Goal: Task Accomplishment & Management: Use online tool/utility

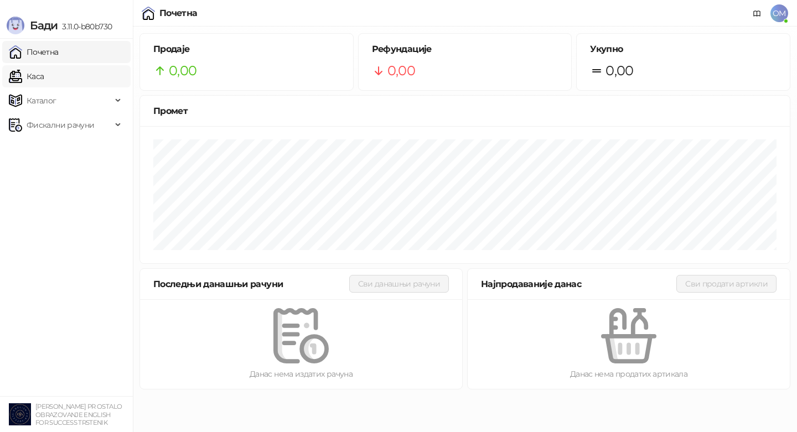
click at [34, 78] on link "Каса" at bounding box center [26, 76] width 35 height 22
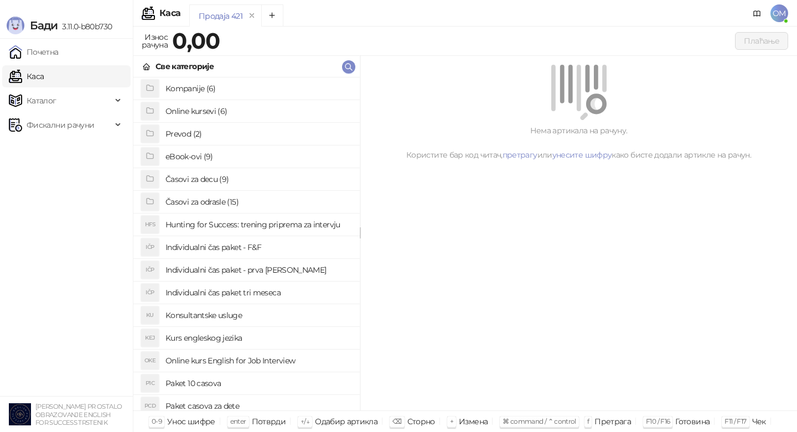
click at [189, 95] on h4 "Kompanije (6)" at bounding box center [258, 89] width 185 height 18
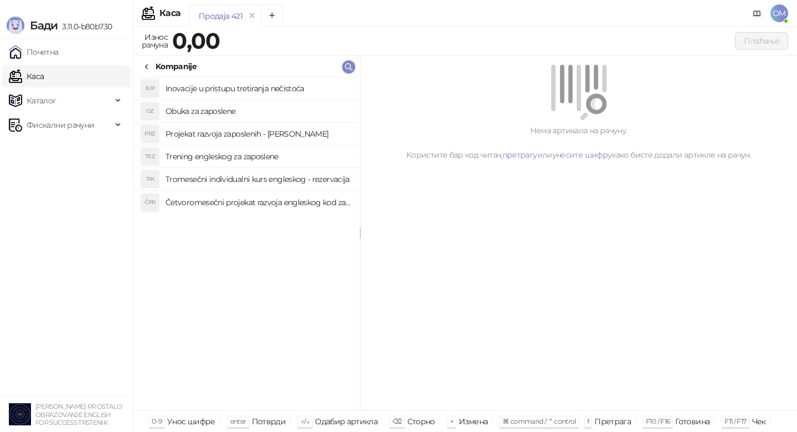
click at [212, 111] on h4 "Obuka za zaposlene" at bounding box center [258, 111] width 185 height 18
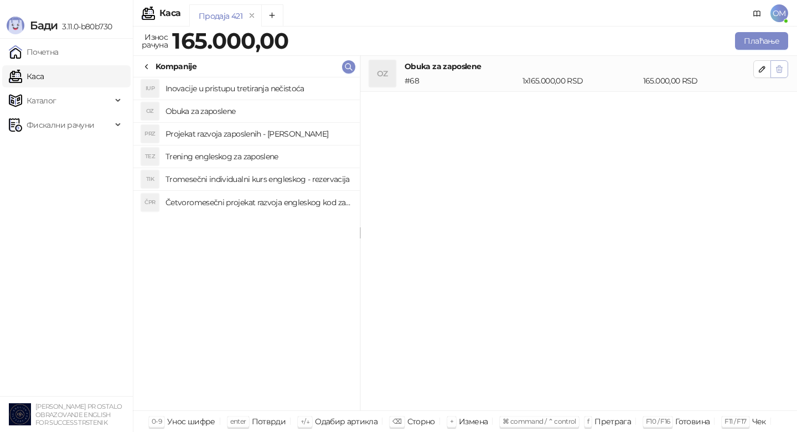
click at [776, 65] on icon "button" at bounding box center [779, 69] width 9 height 9
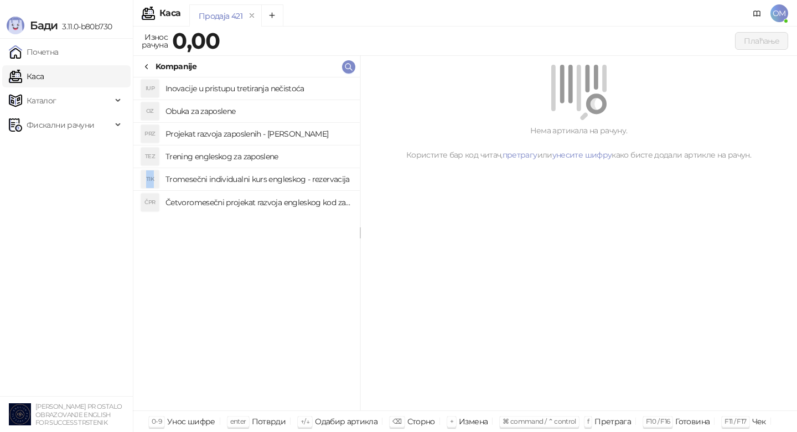
drag, startPoint x: 277, startPoint y: 168, endPoint x: 281, endPoint y: 153, distance: 15.4
click at [281, 153] on div "IUP Inovacije u pristupu tretiranja nečistoća OZ Obuka za zaposlene PRZ Projeka…" at bounding box center [246, 146] width 226 height 136
click at [281, 153] on h4 "Trening engleskog za zaposlene" at bounding box center [258, 157] width 185 height 18
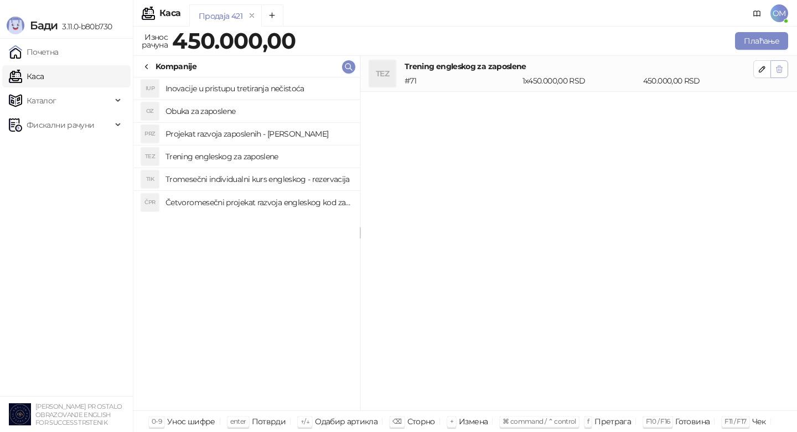
click at [785, 74] on button "button" at bounding box center [780, 69] width 18 height 18
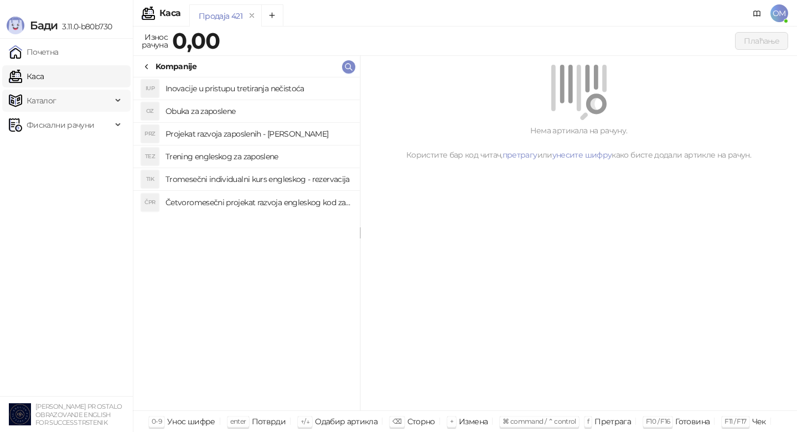
click at [76, 91] on span "Каталог" at bounding box center [60, 101] width 103 height 22
click at [64, 165] on link "Артикли" at bounding box center [38, 174] width 51 height 22
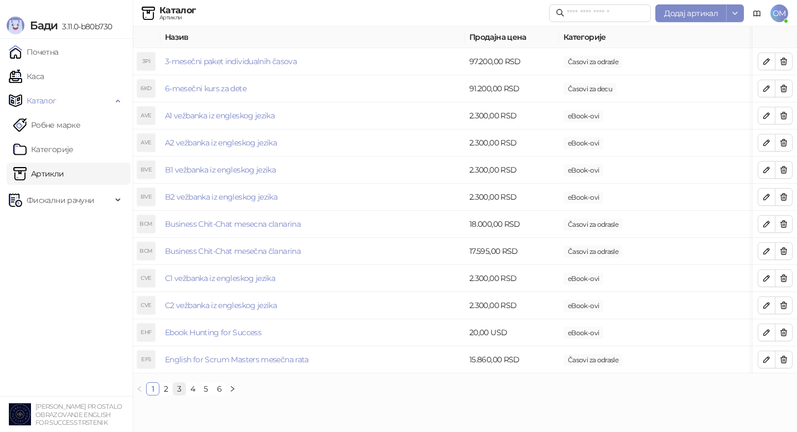
click at [180, 395] on link "3" at bounding box center [179, 389] width 12 height 12
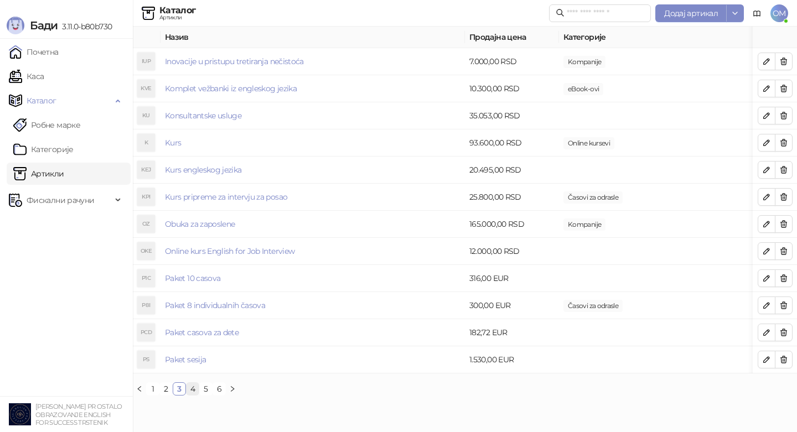
click at [189, 395] on link "4" at bounding box center [193, 389] width 12 height 12
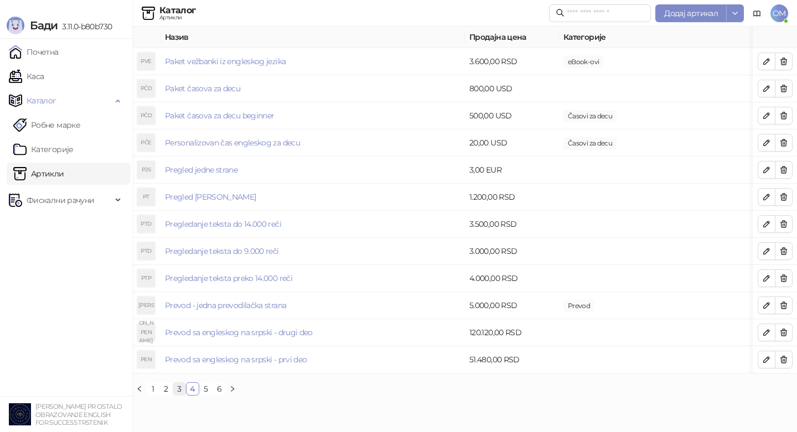
click at [177, 395] on link "3" at bounding box center [179, 389] width 12 height 12
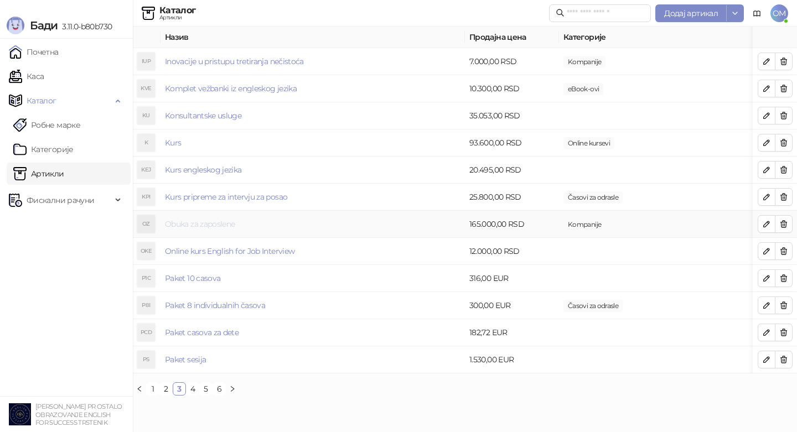
click at [233, 224] on link "Obuka za zaposlene" at bounding box center [200, 224] width 70 height 10
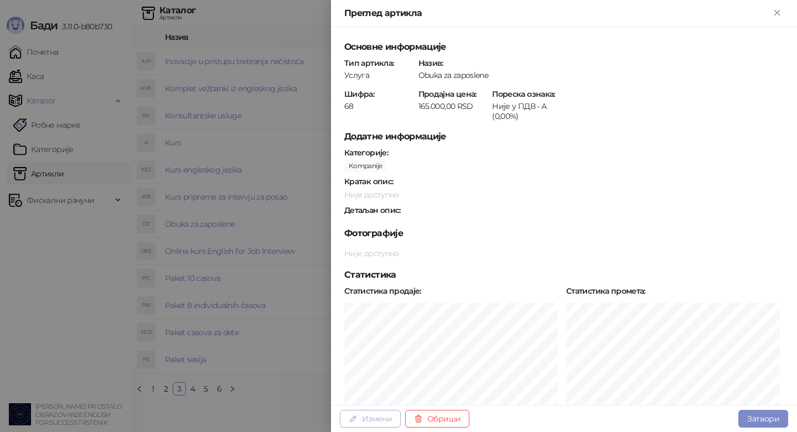
click at [370, 418] on button "Измени" at bounding box center [370, 419] width 61 height 18
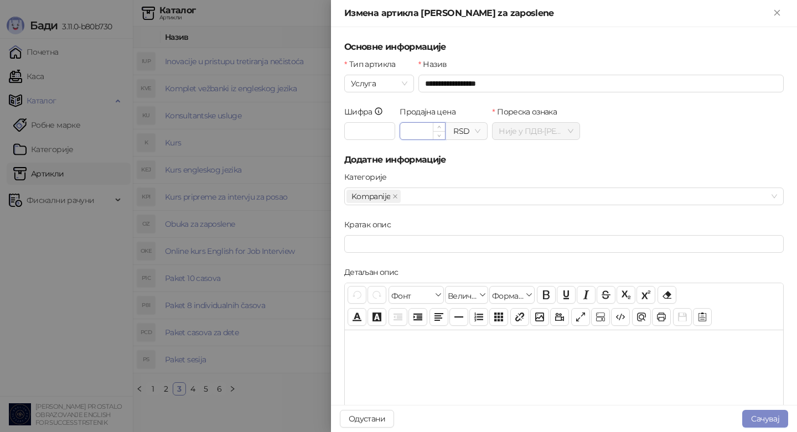
click at [414, 130] on input "*********" at bounding box center [422, 131] width 45 height 17
type input "*********"
click at [752, 421] on button "Сачувај" at bounding box center [765, 419] width 46 height 18
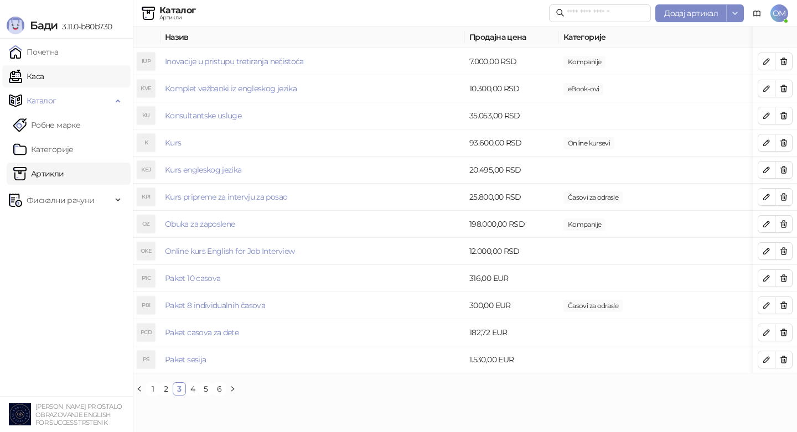
click at [44, 77] on link "Каса" at bounding box center [26, 76] width 35 height 22
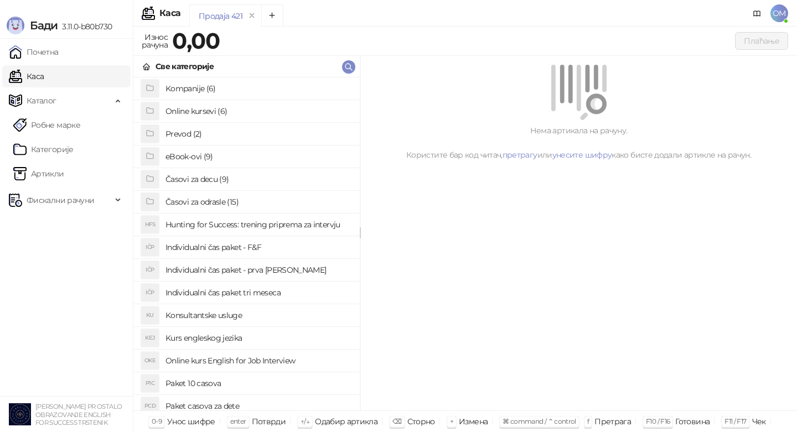
click at [208, 112] on h4 "Online kursevi (6)" at bounding box center [258, 111] width 185 height 18
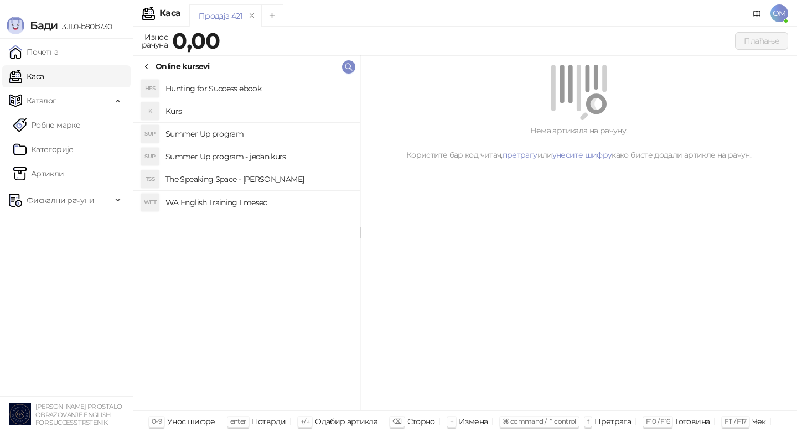
click at [146, 70] on icon at bounding box center [146, 67] width 9 height 9
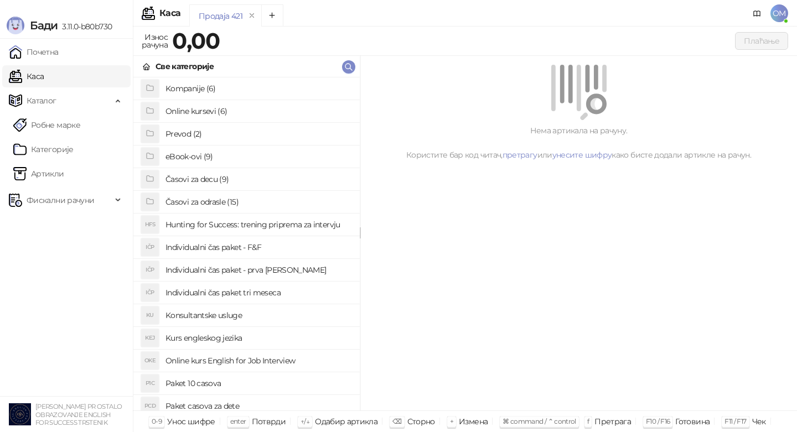
click at [173, 82] on h4 "Kompanije (6)" at bounding box center [258, 89] width 185 height 18
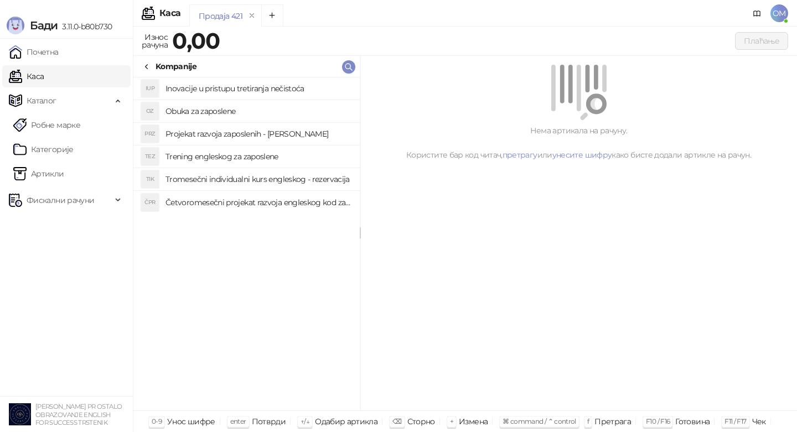
click at [209, 112] on h4 "Obuka za zaposlene" at bounding box center [258, 111] width 185 height 18
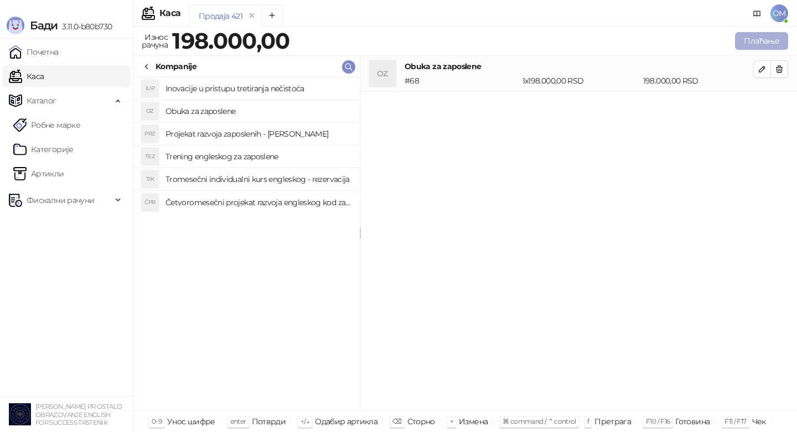
click at [764, 46] on button "Плаћање" at bounding box center [761, 41] width 53 height 18
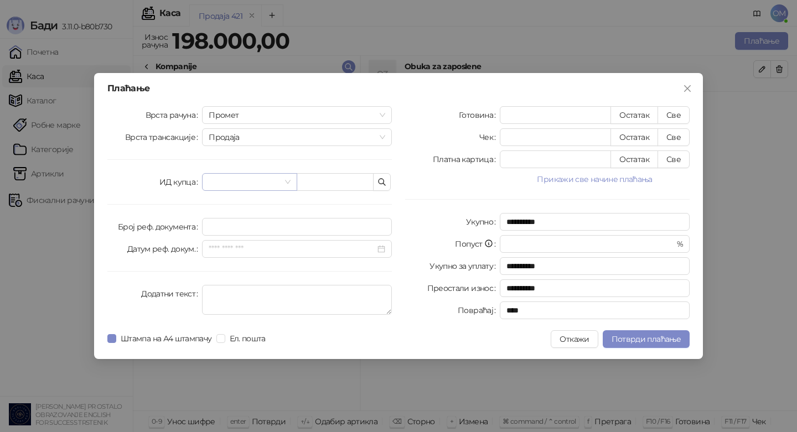
click at [261, 183] on input "search" at bounding box center [244, 182] width 71 height 17
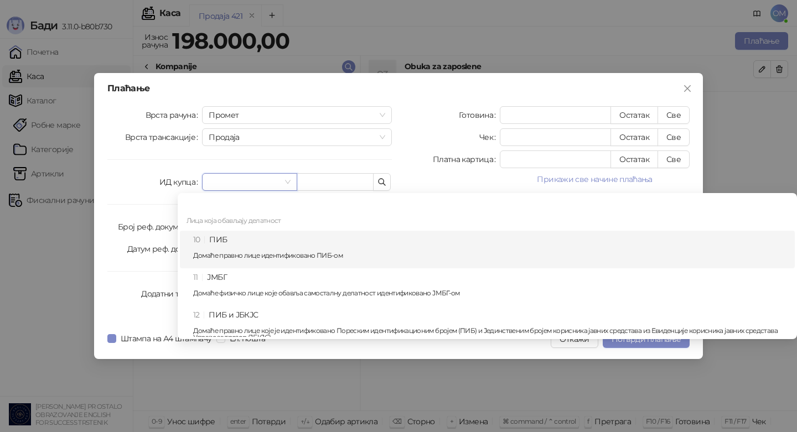
click at [241, 244] on div "10 ПИБ Домаће правно лице идентификовано ПИБ-ом" at bounding box center [490, 250] width 595 height 32
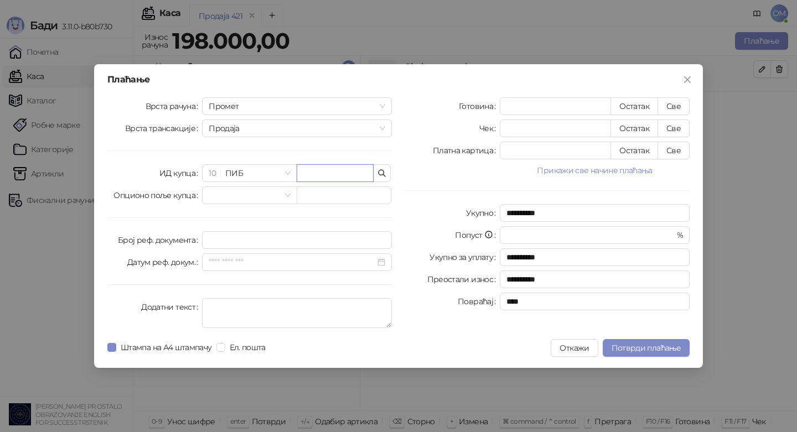
click at [342, 175] on input "text" at bounding box center [335, 173] width 77 height 18
paste input "*********"
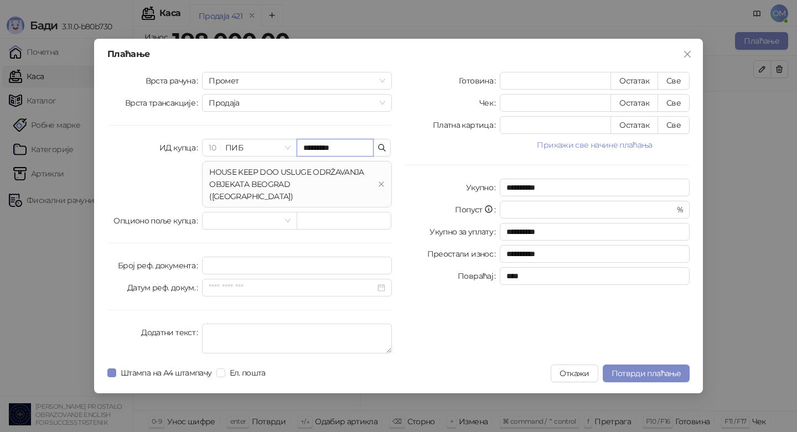
type input "*********"
click at [324, 184] on div "HOUSE KEEP DOO USLUGE ODRŽAVANJA OBJEKATA BEOGRAD ([GEOGRAPHIC_DATA])" at bounding box center [291, 184] width 164 height 37
click at [285, 188] on div "HOUSE KEEP DOO USLUGE ODRŽAVANJA OBJEKATA BEOGRAD ([GEOGRAPHIC_DATA])" at bounding box center [291, 184] width 164 height 37
click at [331, 185] on div "HOUSE KEEP DOO USLUGE ODRŽAVANJA OBJEKATA BEOGRAD ([GEOGRAPHIC_DATA])" at bounding box center [291, 184] width 164 height 37
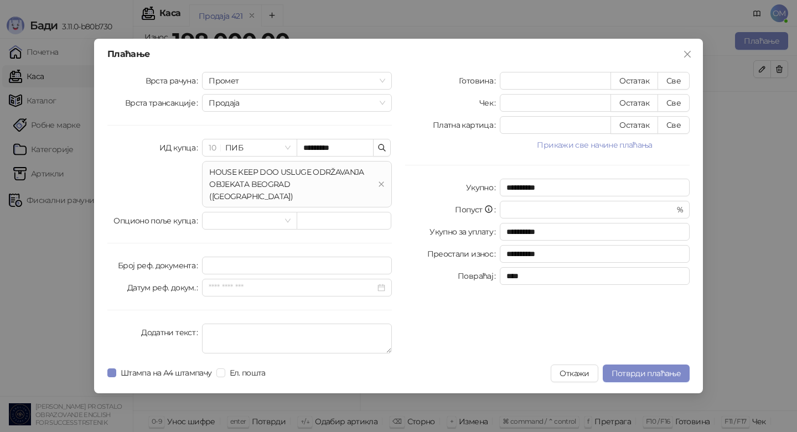
click at [415, 168] on div "**********" at bounding box center [548, 215] width 298 height 286
click at [643, 148] on button "Прикажи све начине плаћања" at bounding box center [595, 144] width 190 height 13
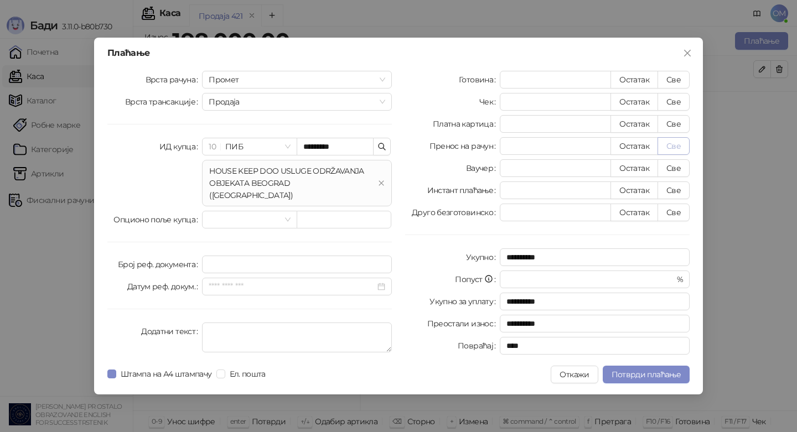
click at [679, 150] on button "Све" at bounding box center [674, 146] width 32 height 18
type input "******"
type input "****"
click at [625, 374] on span "Потврди плаћање" at bounding box center [646, 375] width 69 height 10
